Goal: Task Accomplishment & Management: Use online tool/utility

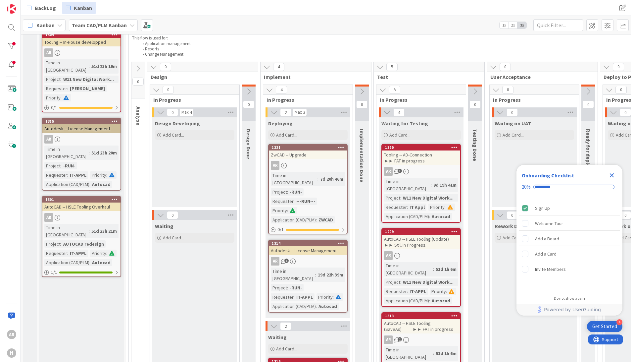
scroll to position [297, 0]
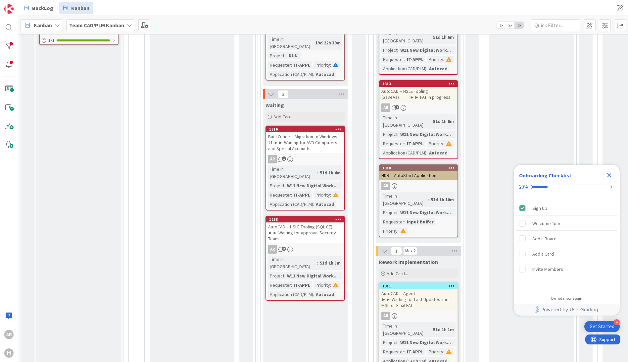
click at [300, 222] on div "AutoCAD -- HSLE Tooling (SQL CE) ►► Waiting for approval Security Team" at bounding box center [305, 232] width 78 height 21
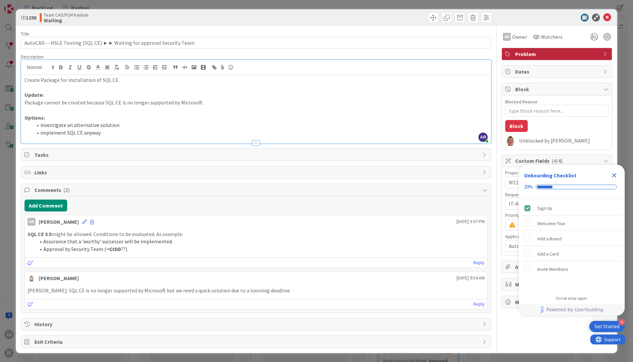
click at [133, 73] on div "AR Alex Repetto just joined Create Package for installation of SQL CE. Update: …" at bounding box center [256, 101] width 470 height 83
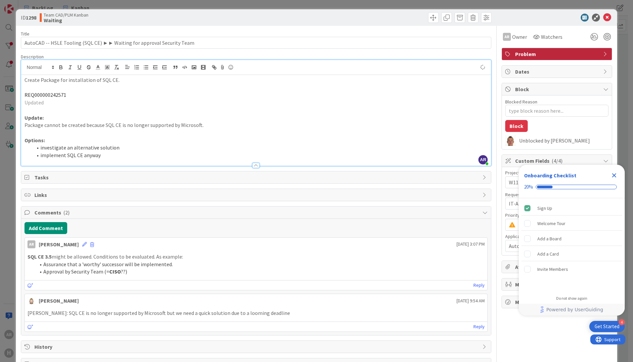
type textarea "x"
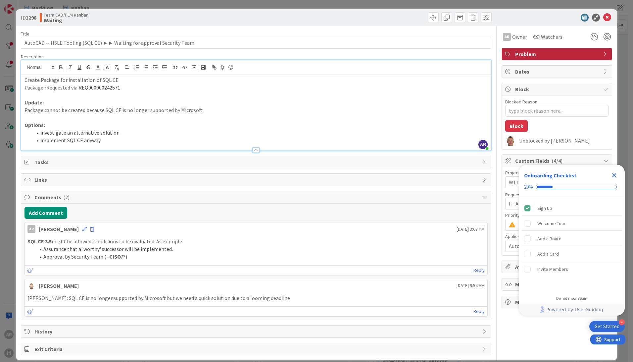
click at [47, 88] on p "Package rRequested via: REQ000000242571" at bounding box center [256, 88] width 463 height 8
click at [604, 17] on icon at bounding box center [607, 18] width 8 height 8
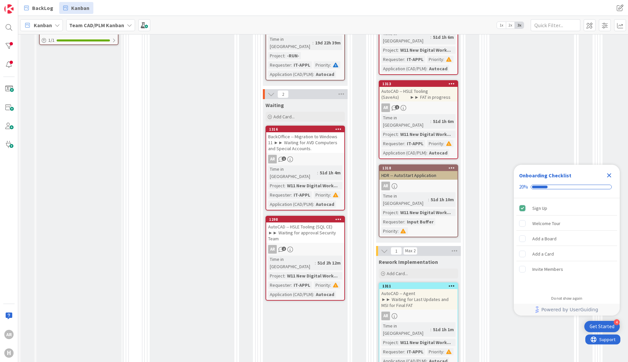
click at [306, 222] on div "AutoCAD -- HSLE Tooling (SQL CE) ►► Waiting for approval Security Team" at bounding box center [305, 232] width 78 height 21
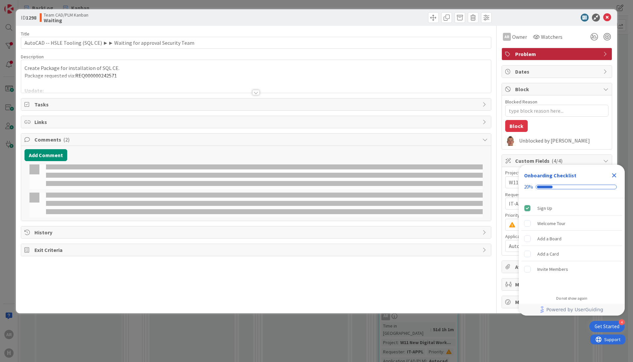
type textarea "x"
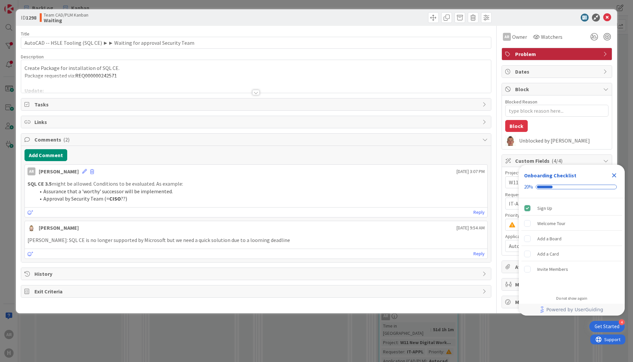
click at [123, 76] on div "Create Package for installation of SQL CE. Package requested via: REQ0000002425…" at bounding box center [256, 78] width 470 height 30
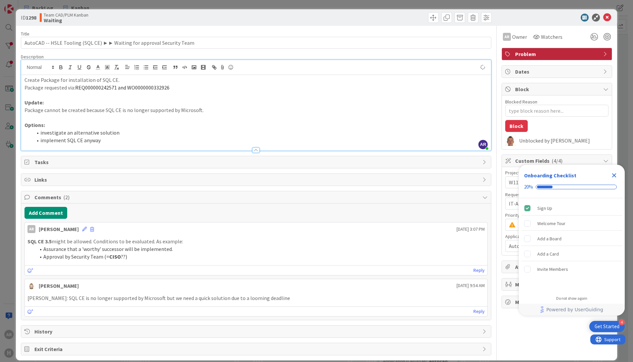
type textarea "x"
click at [603, 18] on icon at bounding box center [607, 18] width 8 height 8
